Goal: Information Seeking & Learning: Learn about a topic

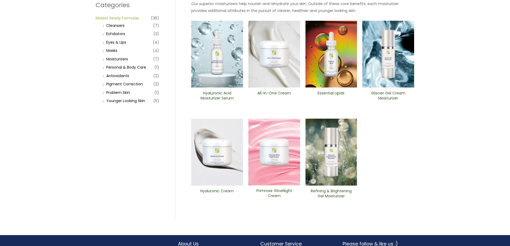
click at [128, 17] on link "Market Ready Formulas" at bounding box center [117, 17] width 43 height 5
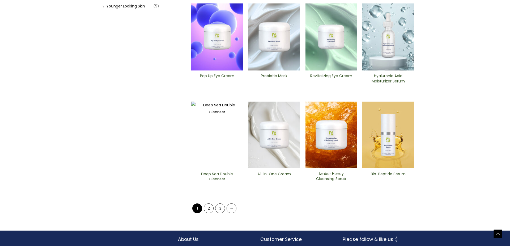
scroll to position [178, 0]
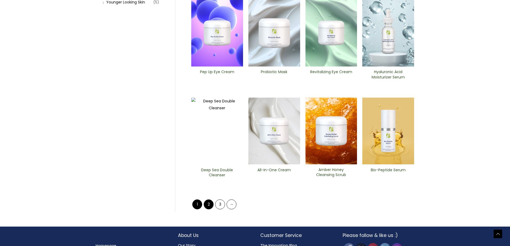
click at [207, 199] on link "2" at bounding box center [209, 204] width 10 height 10
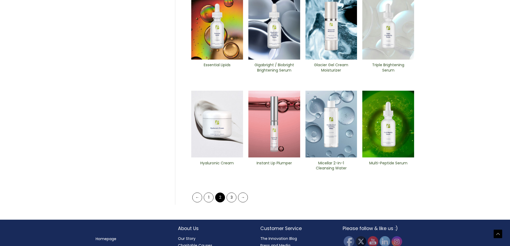
scroll to position [193, 0]
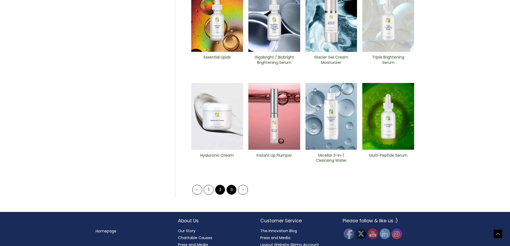
click at [233, 187] on link "3" at bounding box center [232, 190] width 10 height 10
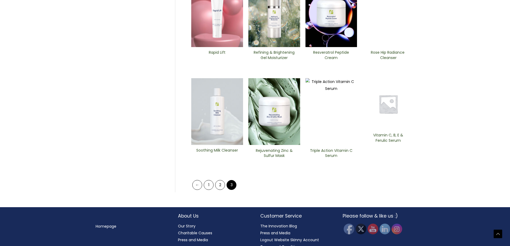
scroll to position [196, 0]
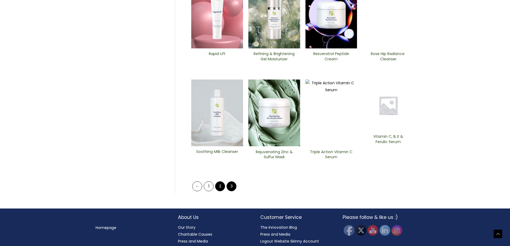
click at [220, 182] on link "2" at bounding box center [220, 186] width 10 height 10
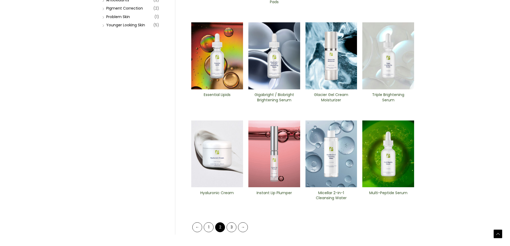
scroll to position [155, 0]
click at [267, 191] on h2 "Instant Lip Plumper" at bounding box center [274, 195] width 43 height 10
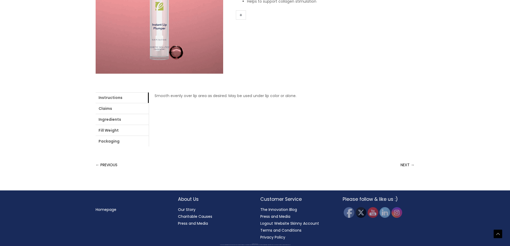
scroll to position [159, 0]
click at [108, 115] on link "Ingredients" at bounding box center [122, 119] width 53 height 11
